Goal: Information Seeking & Learning: Learn about a topic

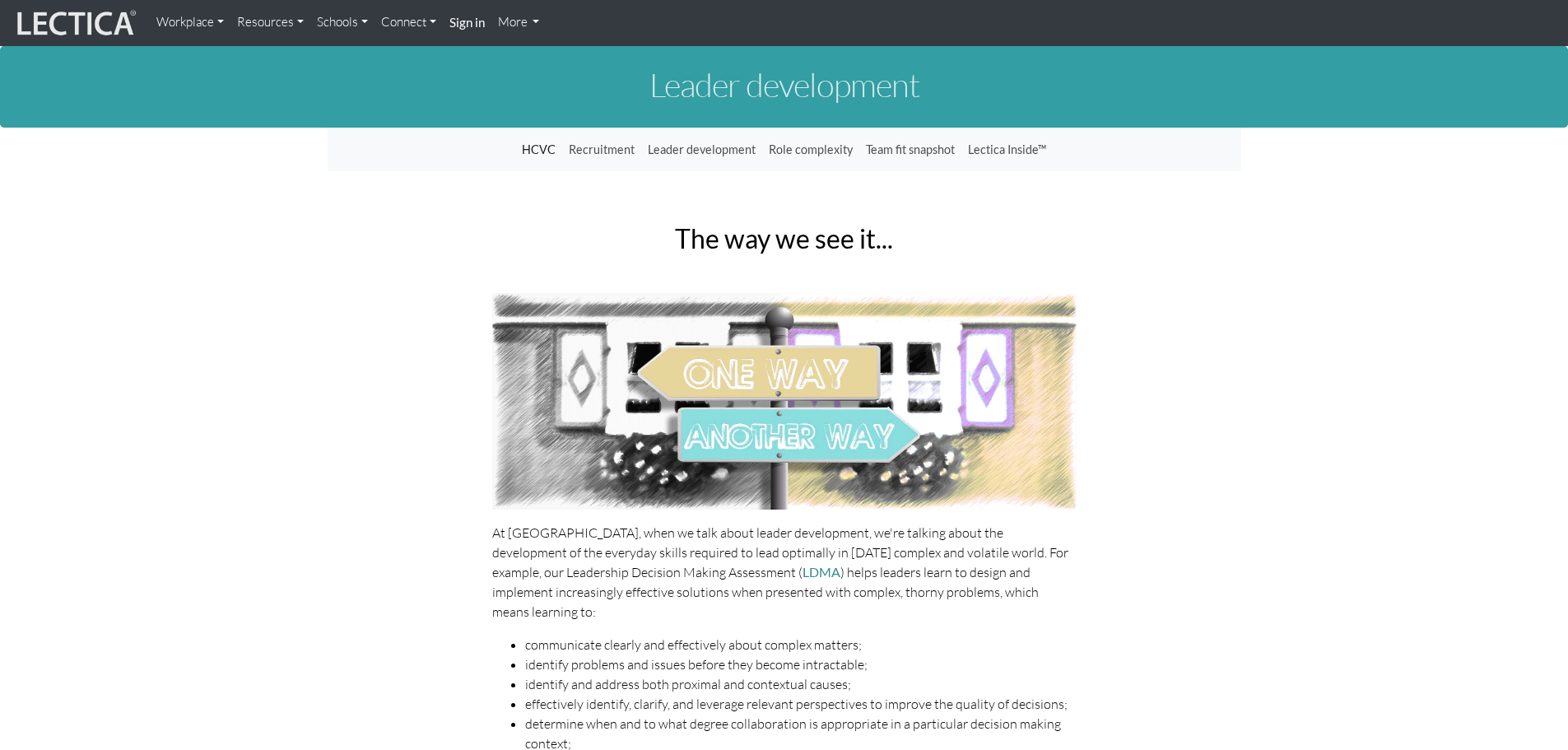
click at [94, 17] on img at bounding box center [75, 23] width 124 height 31
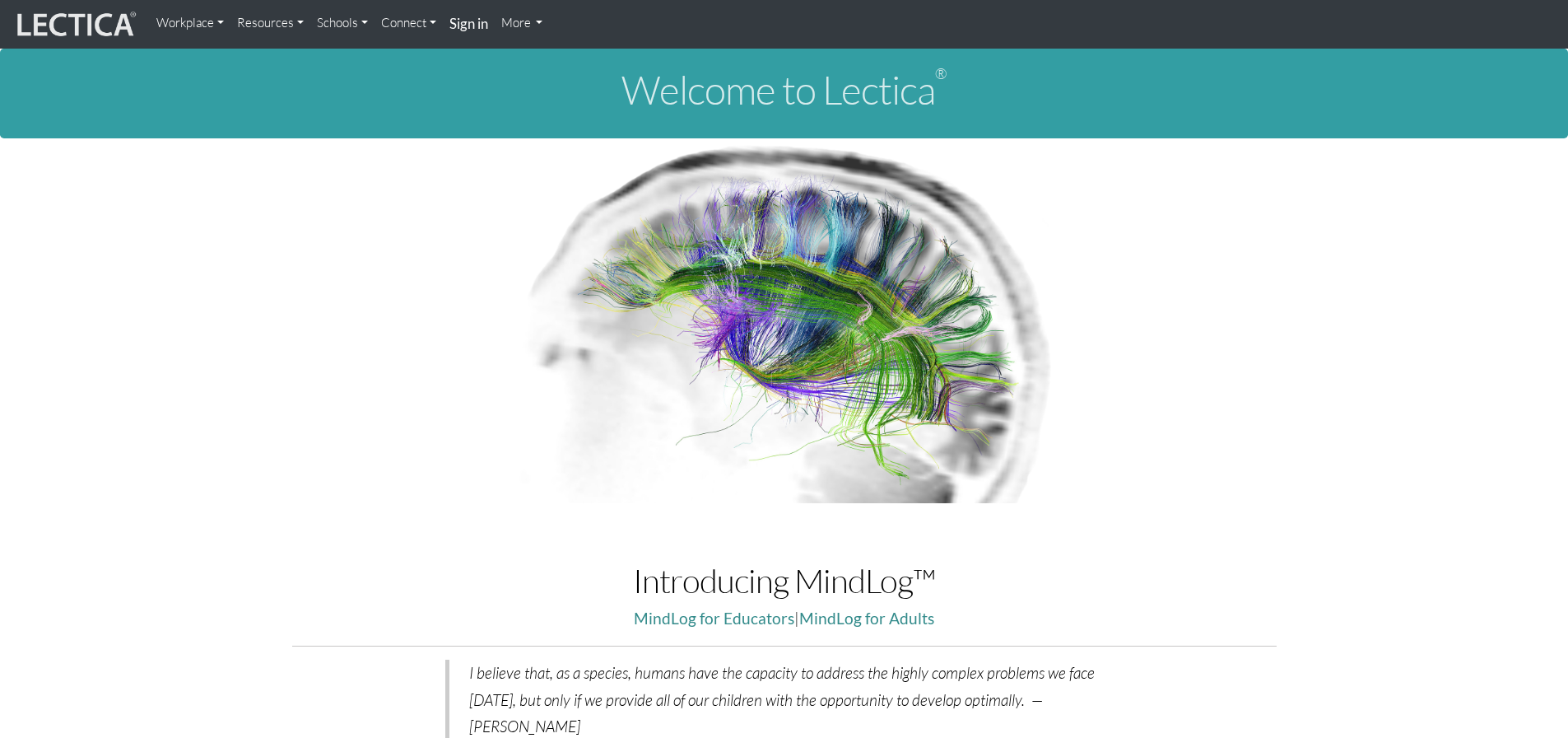
click at [527, 30] on link "More" at bounding box center [522, 23] width 55 height 33
click at [530, 28] on link "More" at bounding box center [522, 23] width 55 height 33
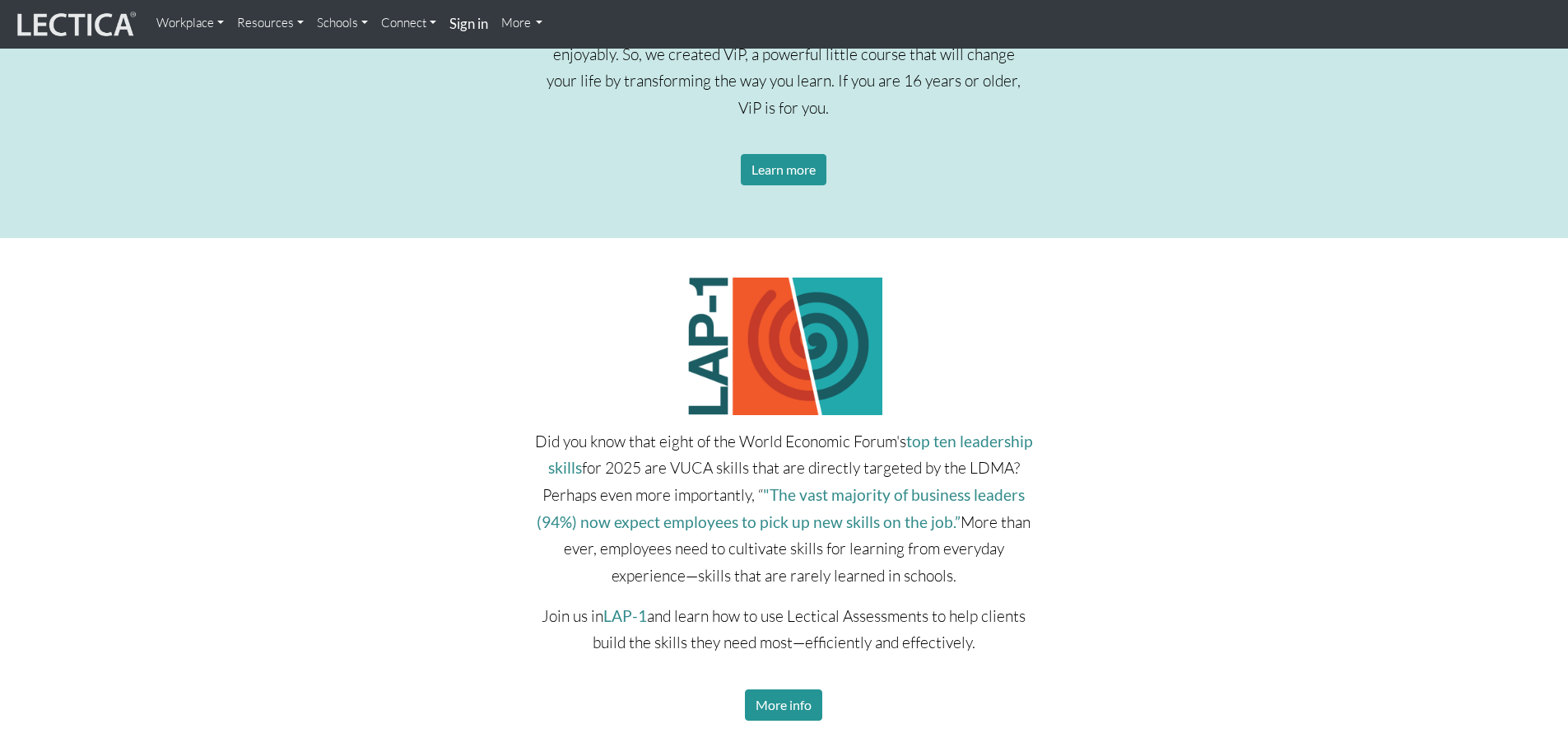
scroll to position [2194, 0]
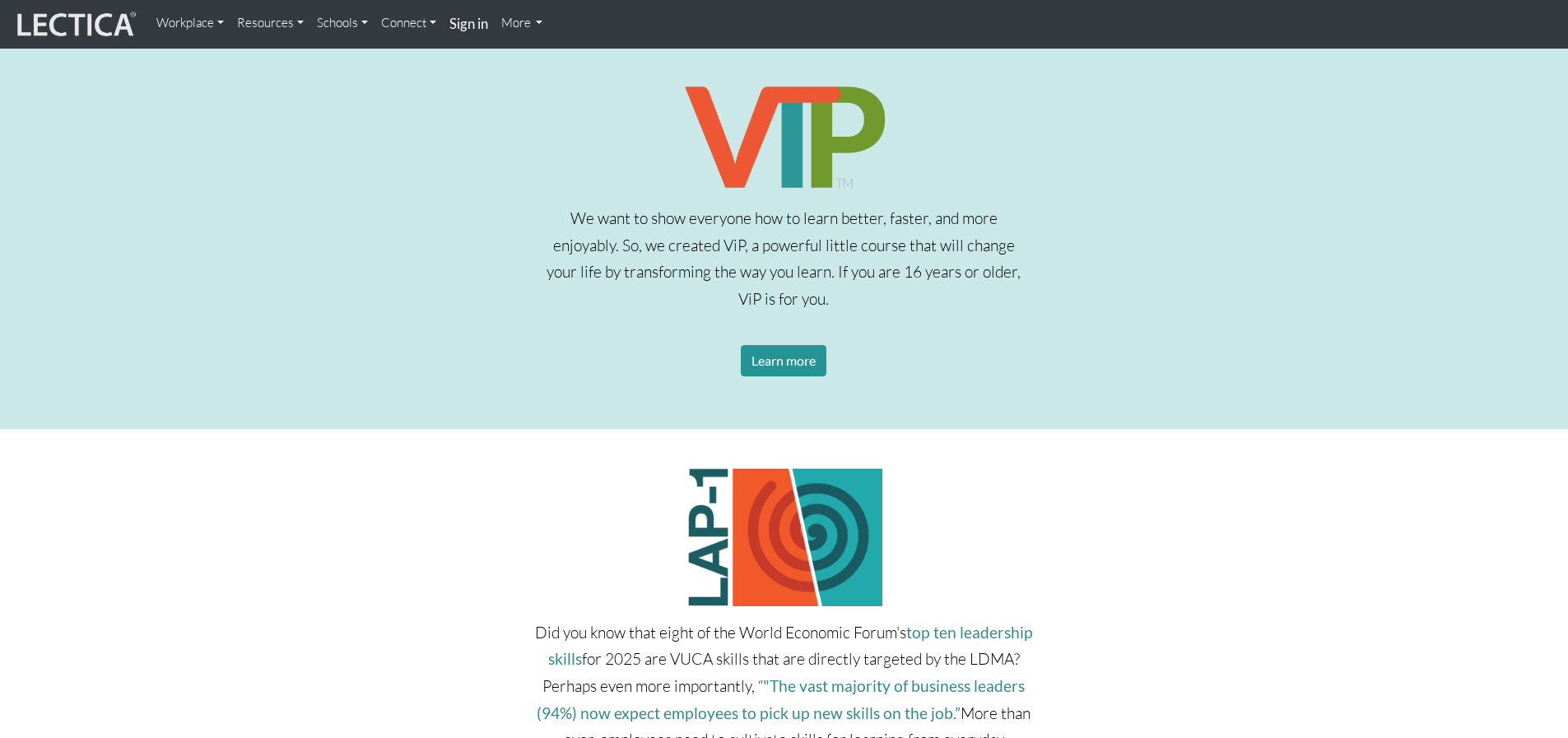
click at [527, 19] on link "More" at bounding box center [522, 23] width 55 height 33
click at [603, 23] on div "Workplace Assessments Why LectaTests? About LectaTests Leadership Leader develo…" at bounding box center [853, 24] width 1406 height 36
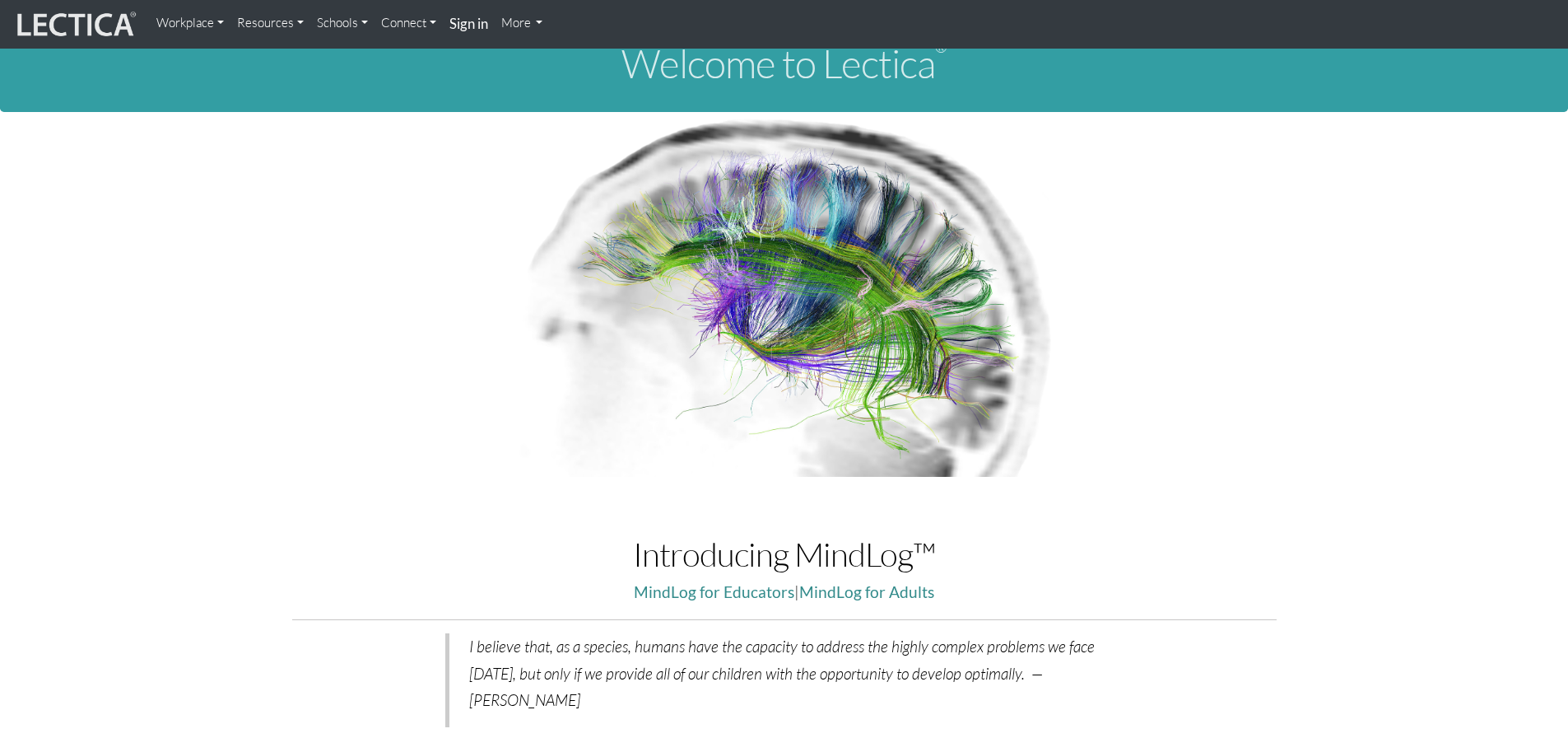
scroll to position [0, 0]
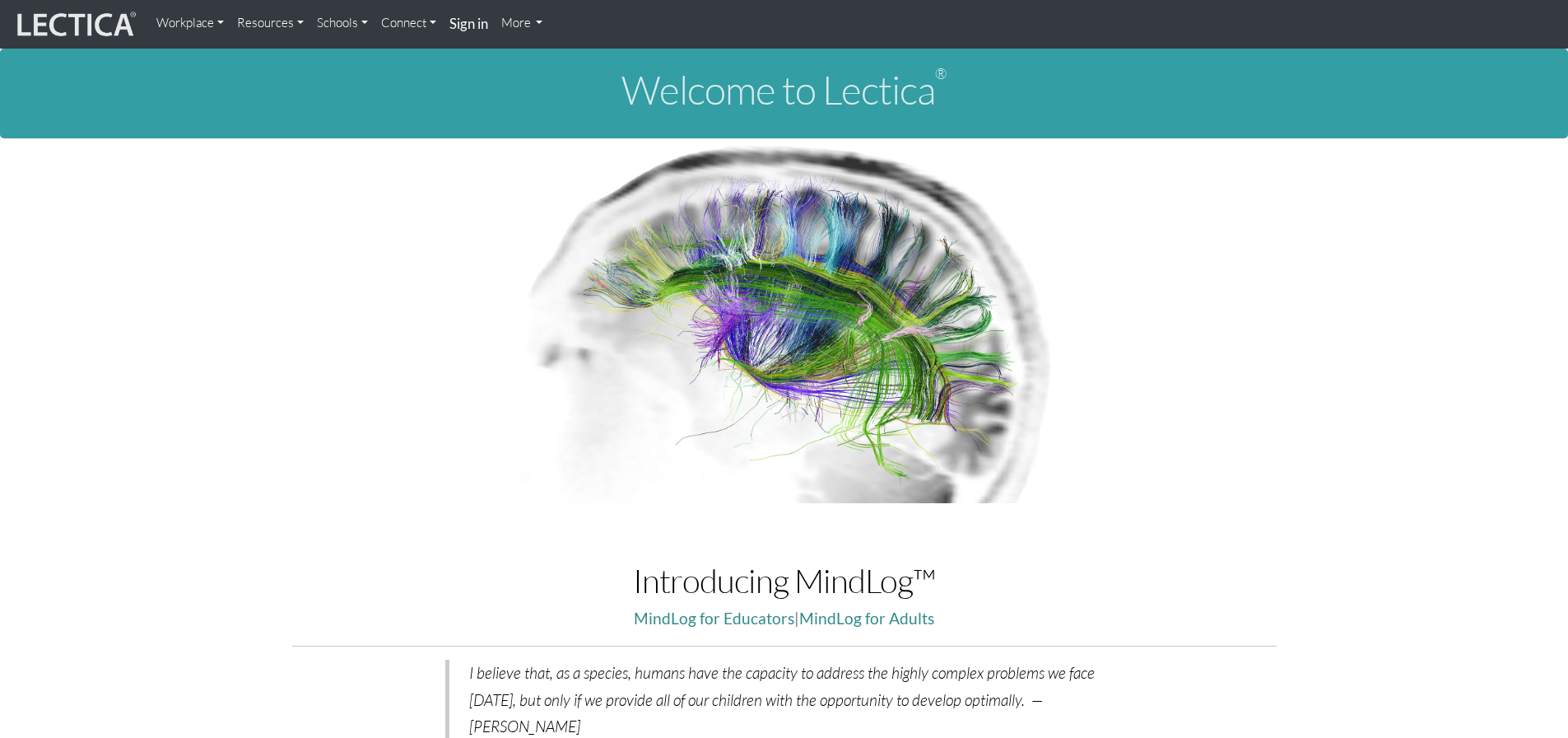
click at [222, 23] on link "Workplace" at bounding box center [191, 23] width 81 height 33
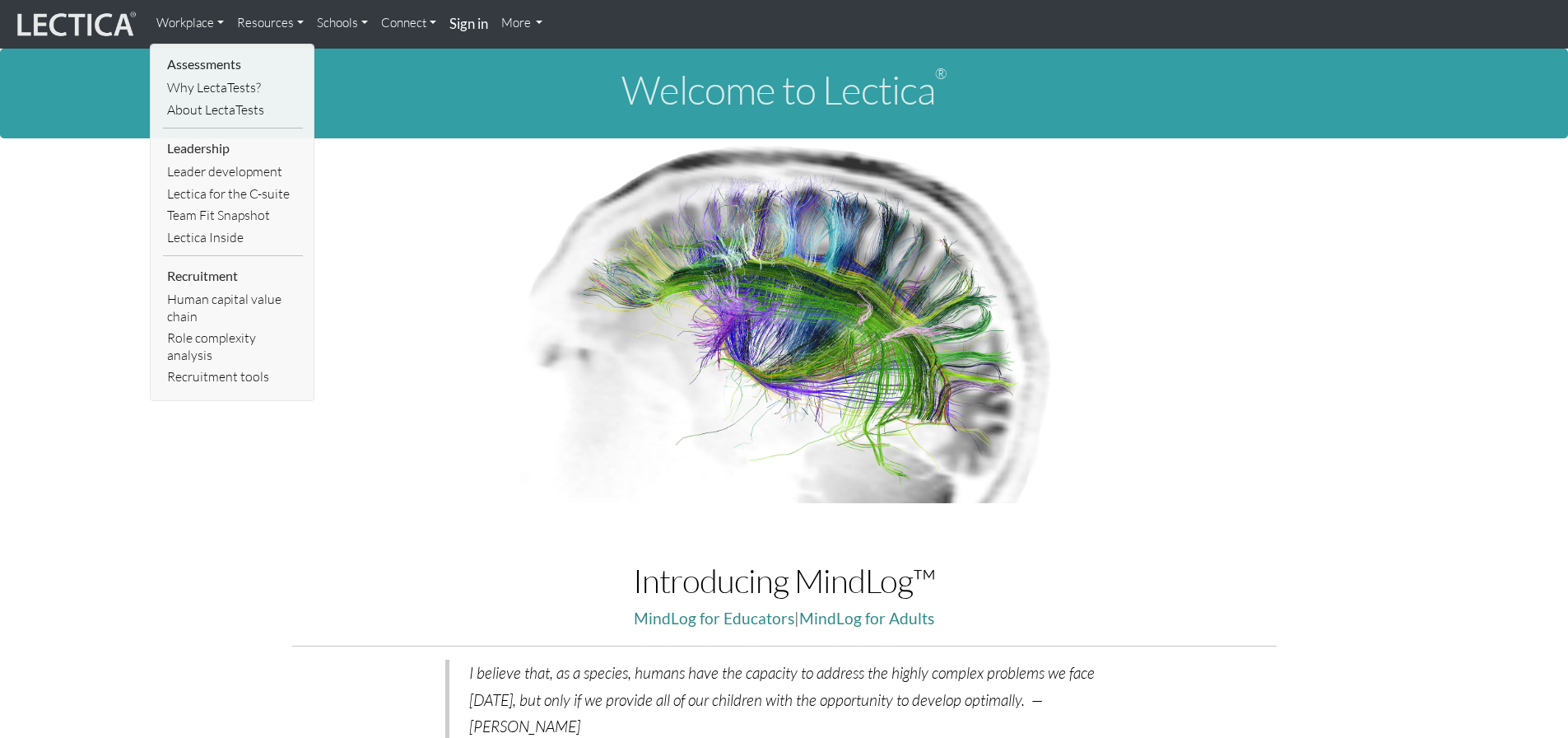
click at [290, 22] on link "Resources" at bounding box center [269, 23] width 80 height 33
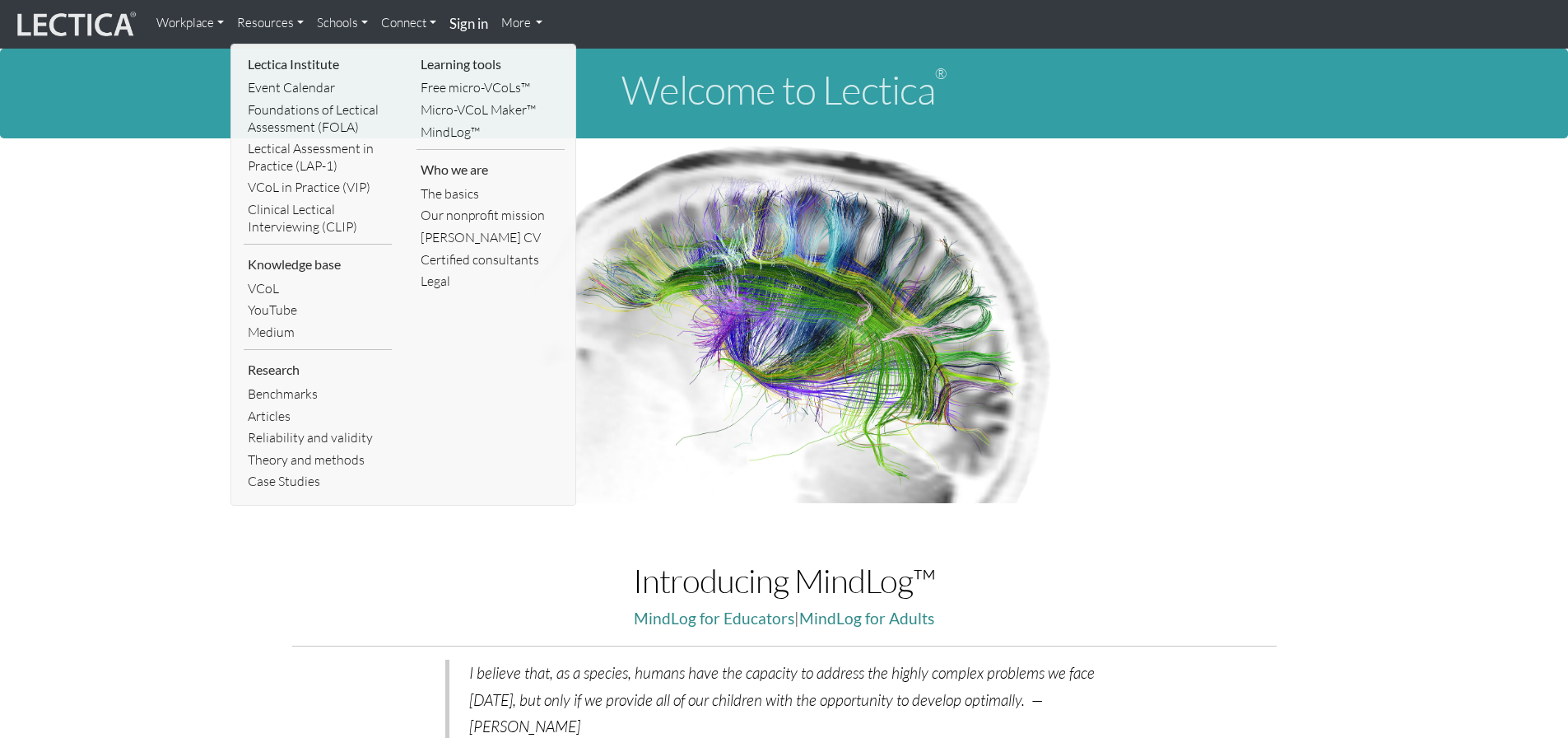
click at [452, 197] on link "The basics" at bounding box center [491, 194] width 148 height 23
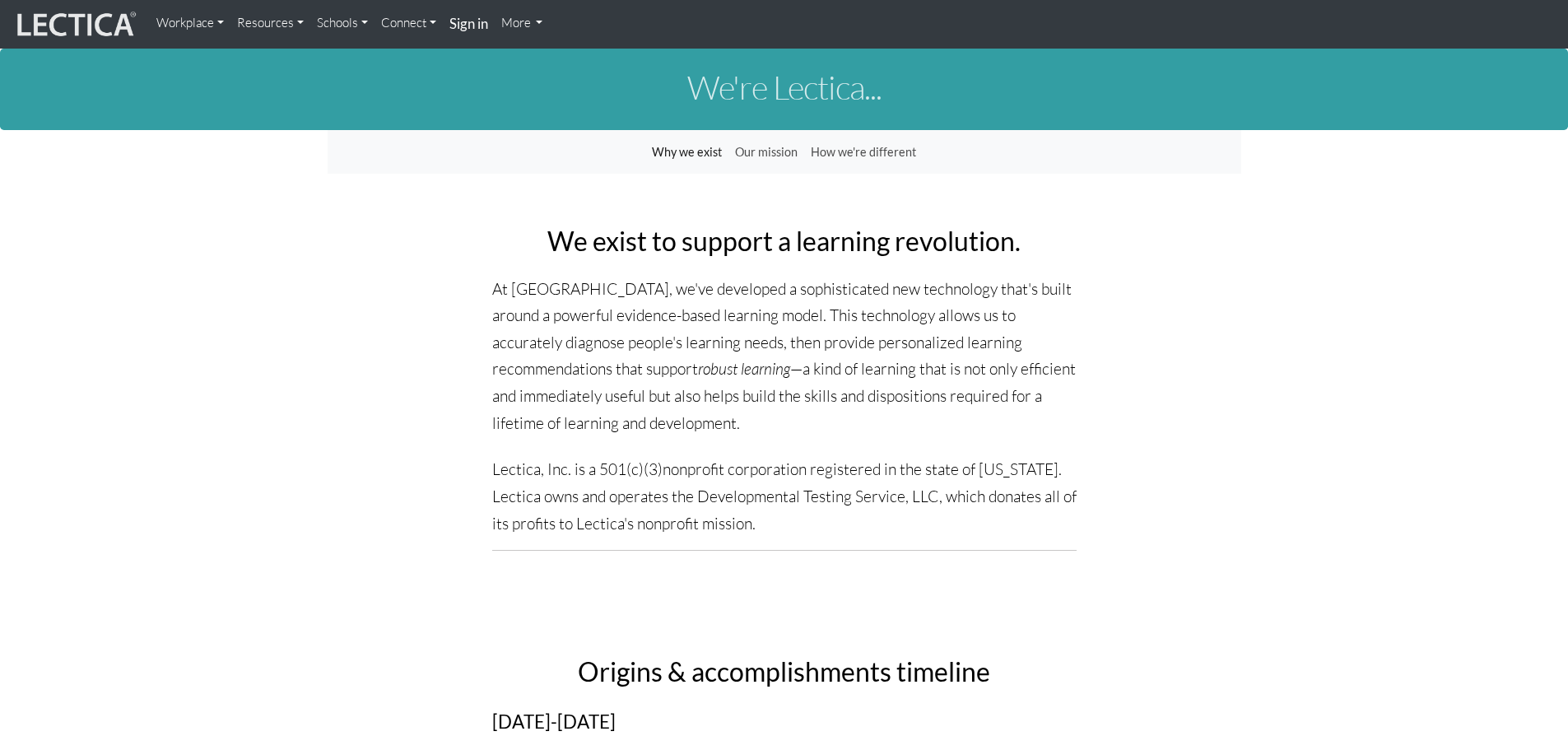
click at [284, 23] on link "Resources" at bounding box center [269, 23] width 80 height 33
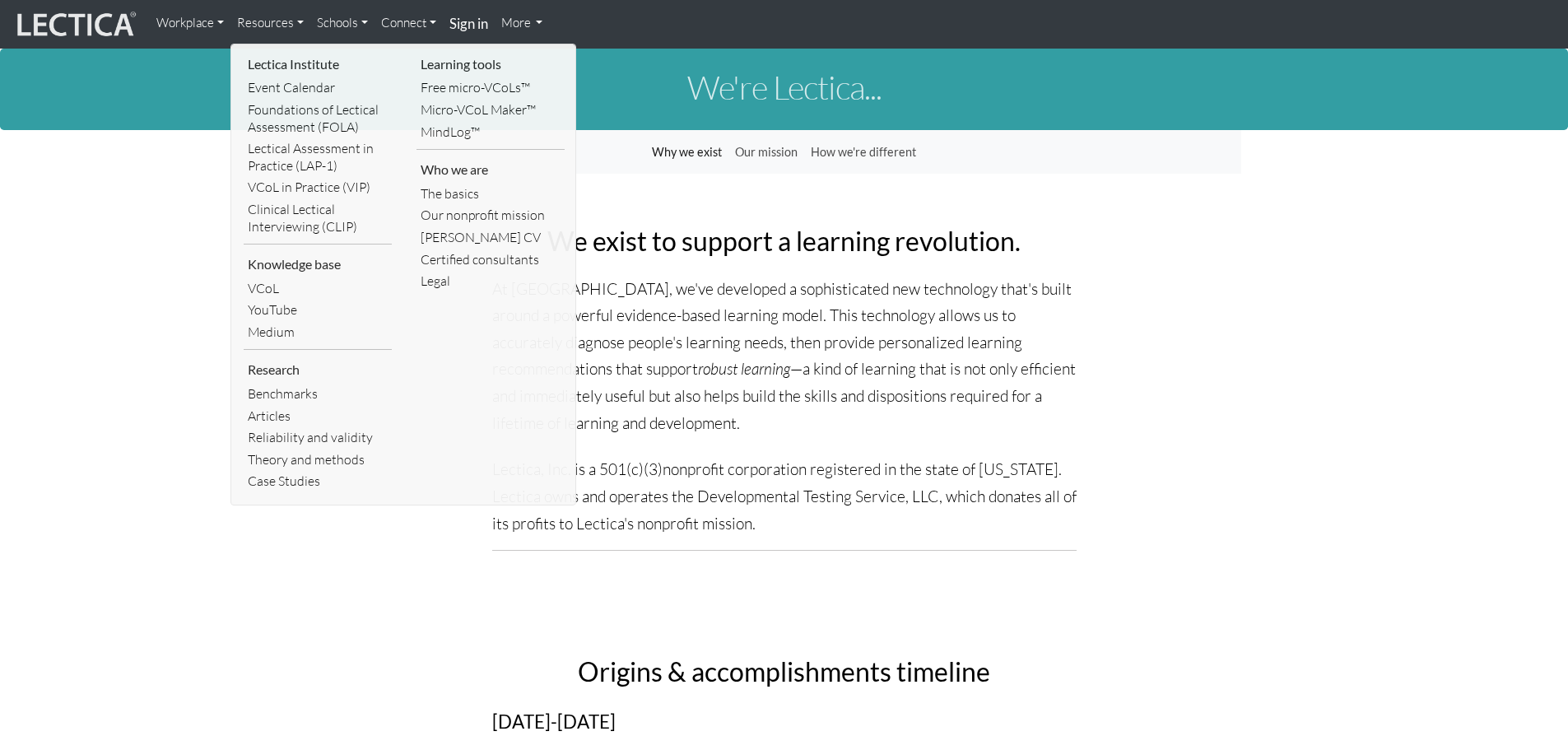
click at [275, 414] on link "Articles" at bounding box center [318, 416] width 148 height 23
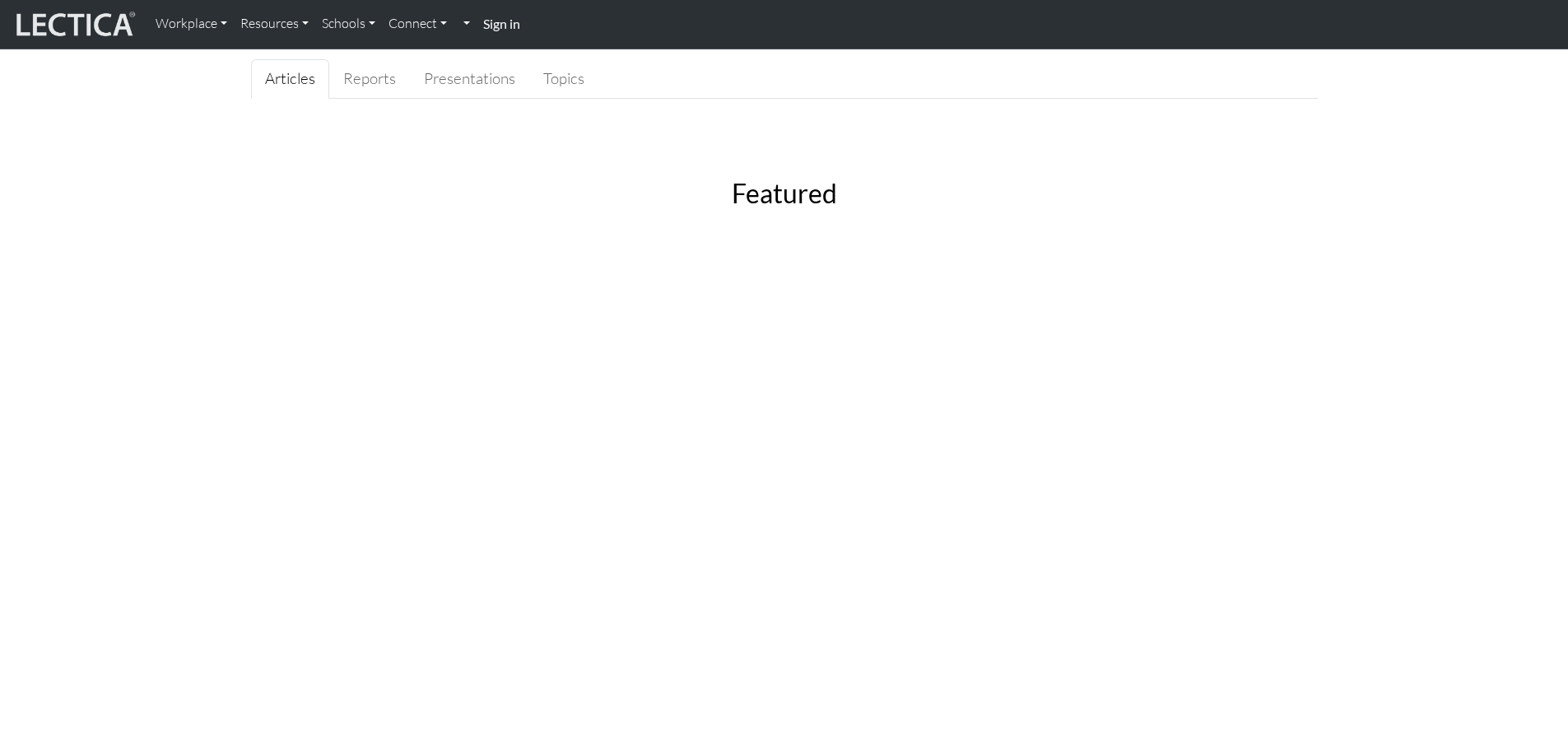
scroll to position [164, 0]
click at [380, 78] on link "Reports" at bounding box center [370, 78] width 81 height 39
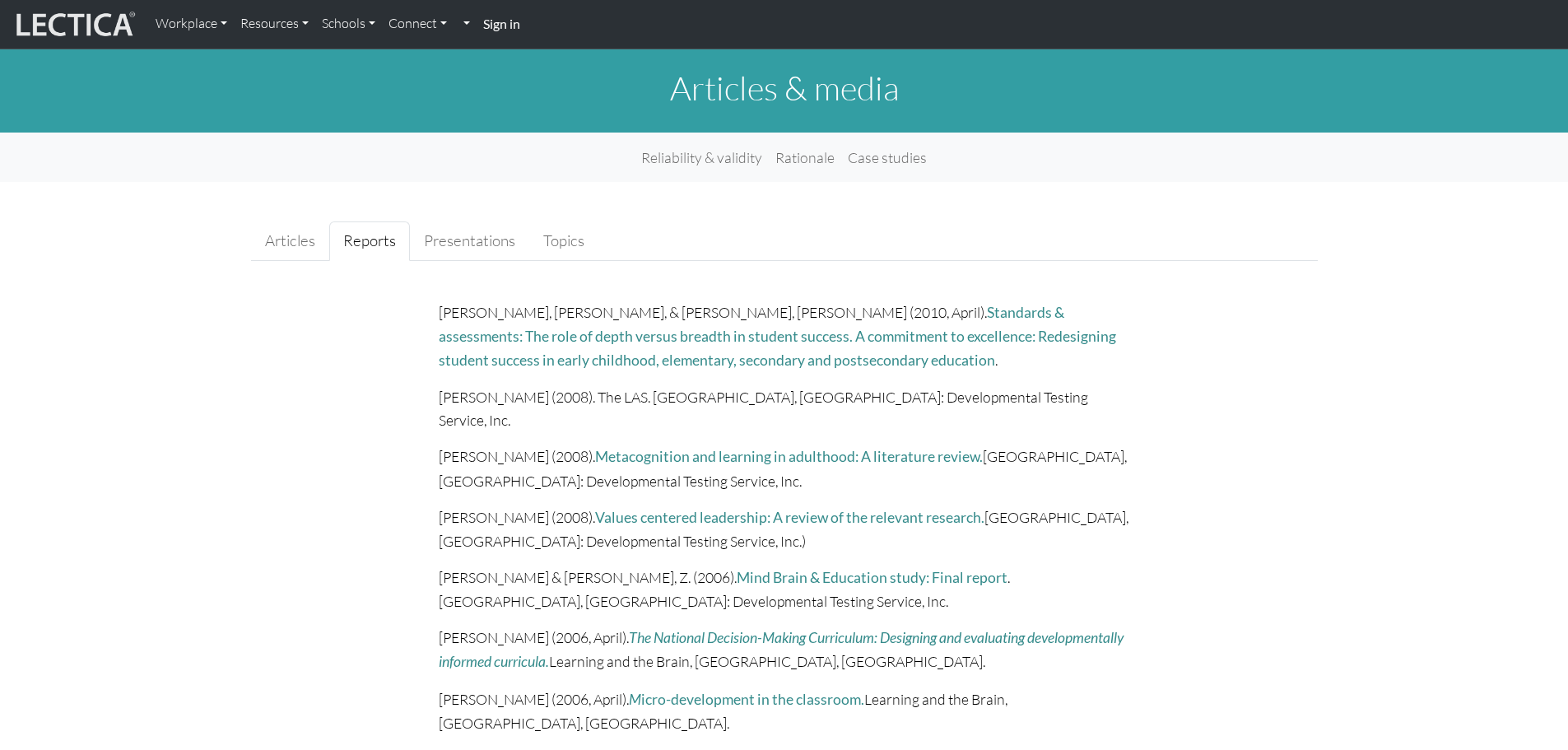
scroll to position [0, 0]
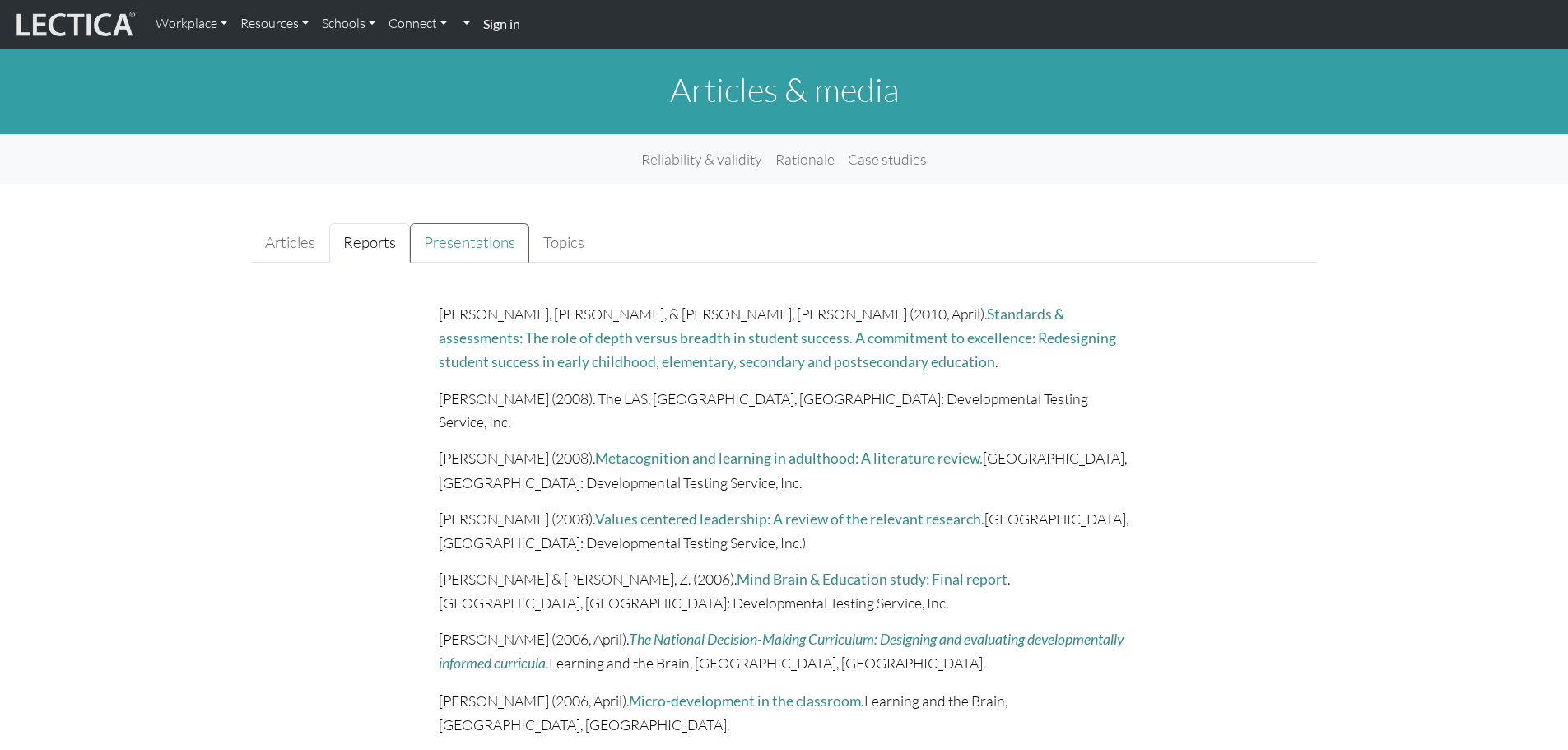
click at [450, 235] on link "Presentations" at bounding box center [469, 243] width 119 height 39
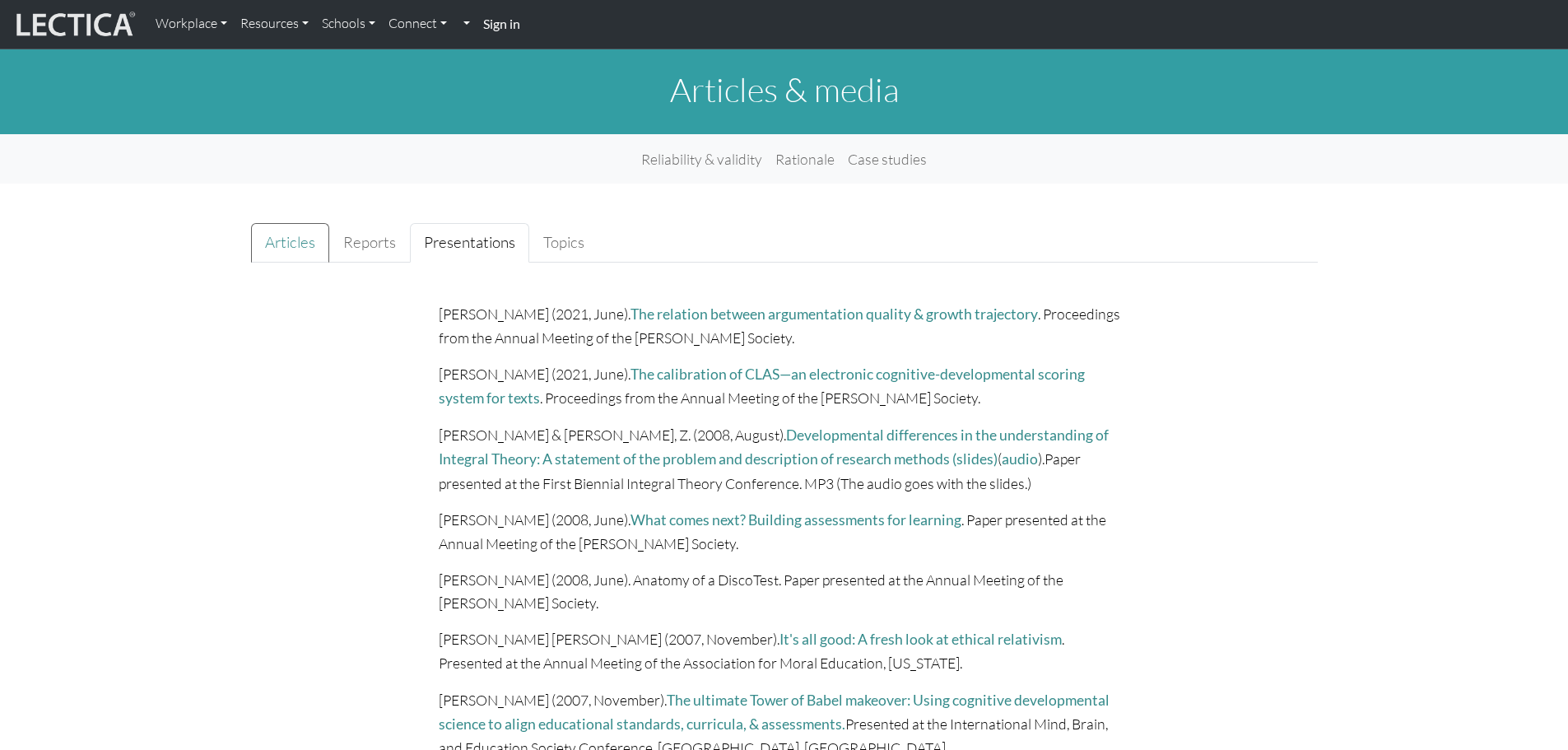
click at [303, 245] on link "Articles" at bounding box center [289, 243] width 78 height 39
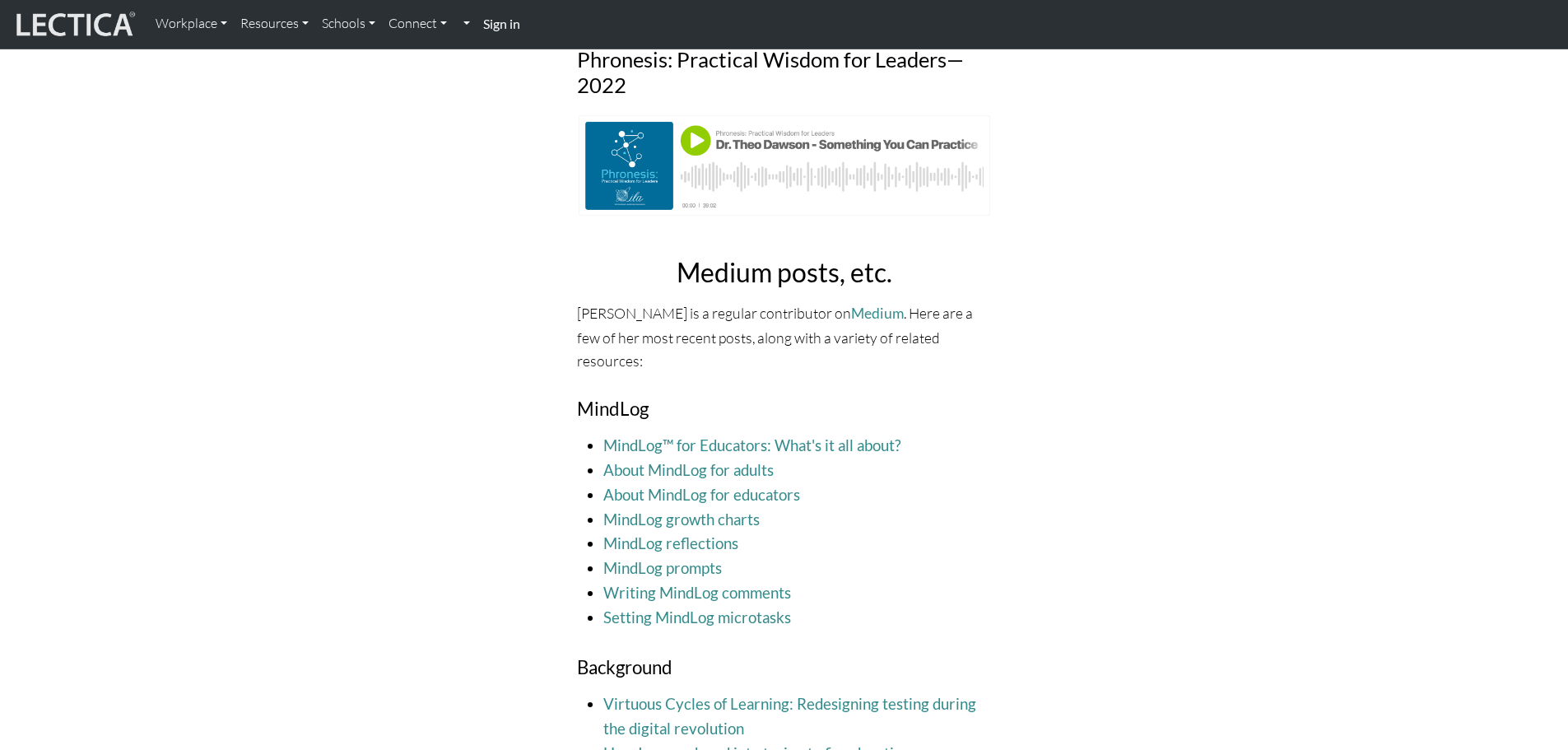
scroll to position [1564, 0]
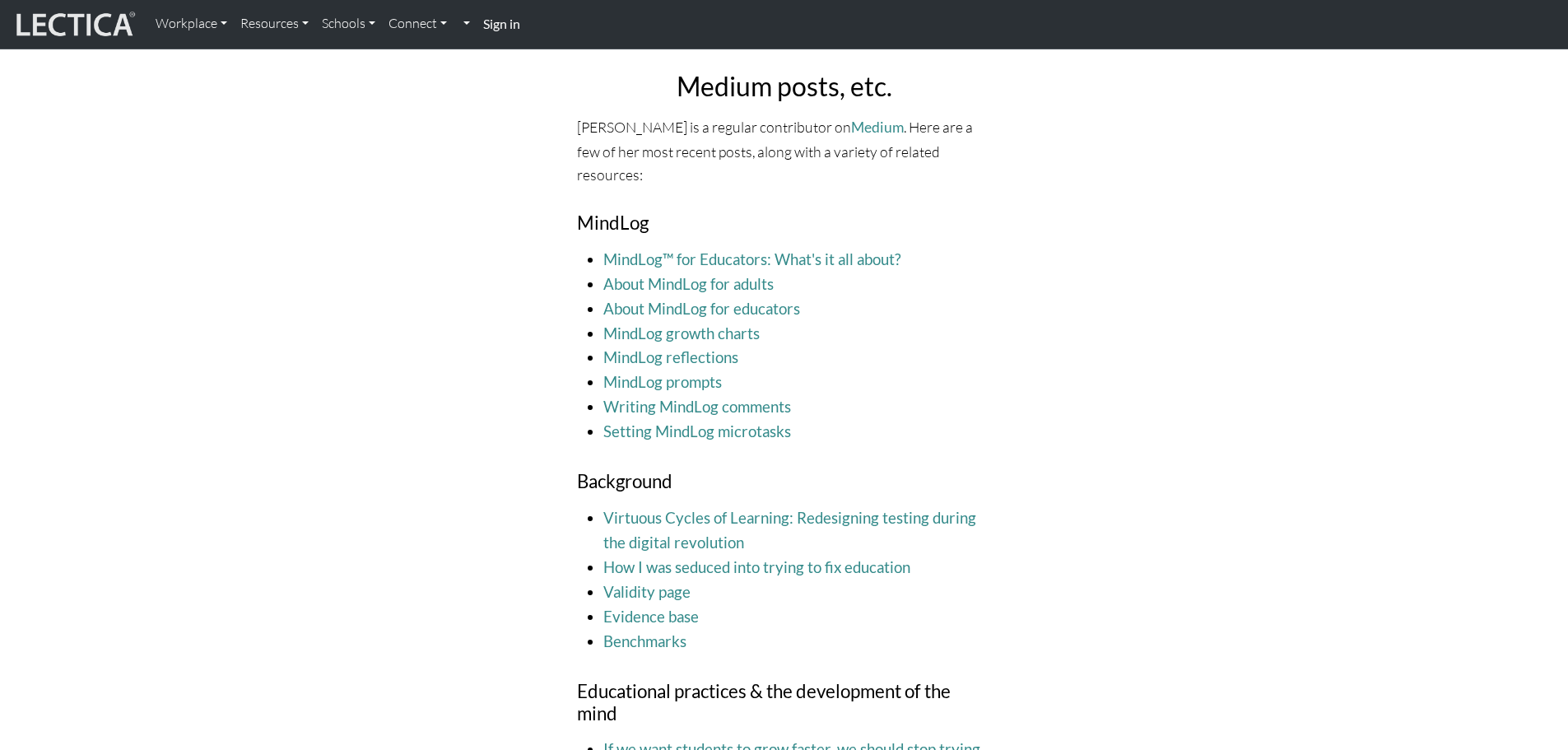
click at [660, 275] on link "About MindLog for adults" at bounding box center [688, 283] width 170 height 18
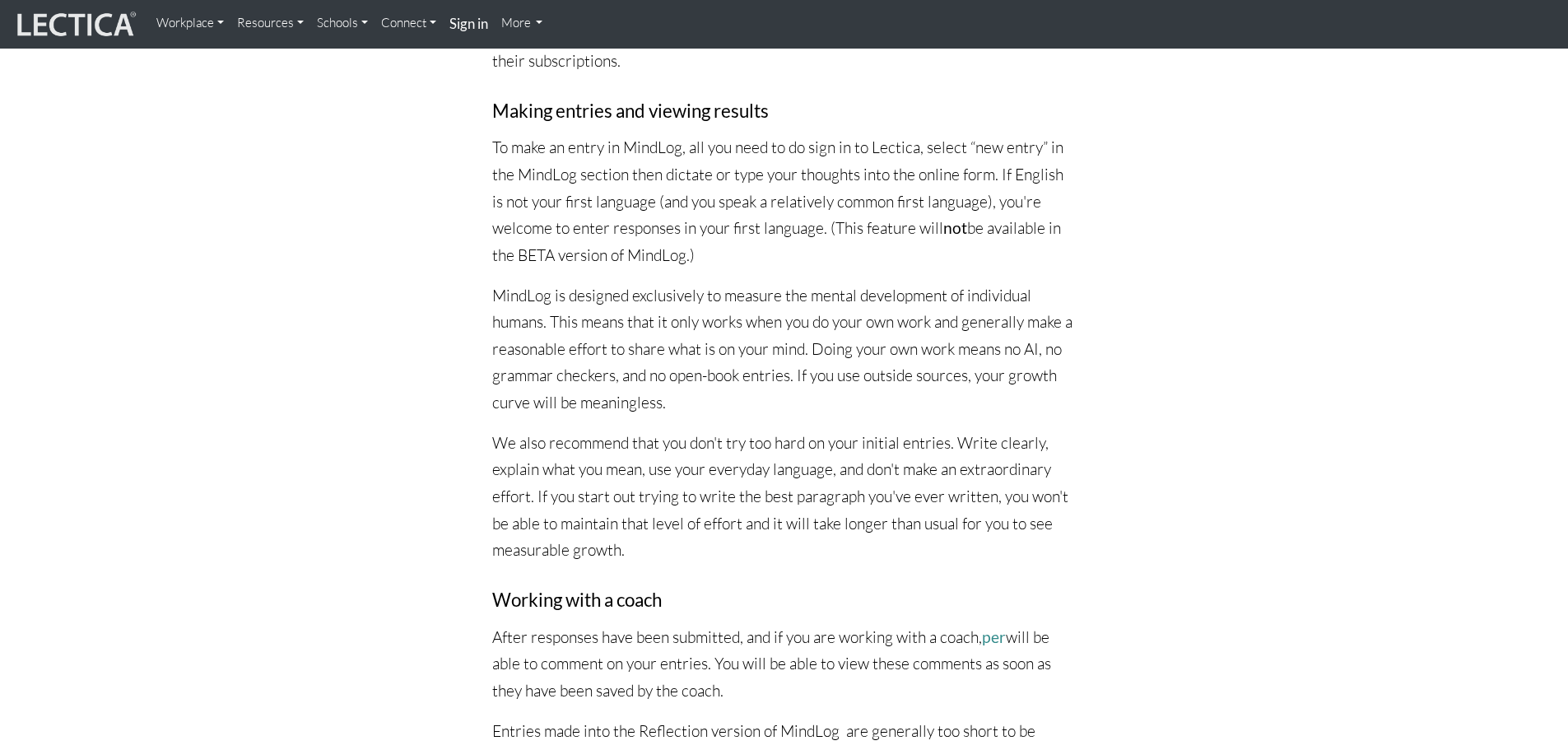
scroll to position [1892, 0]
